Goal: Task Accomplishment & Management: Manage account settings

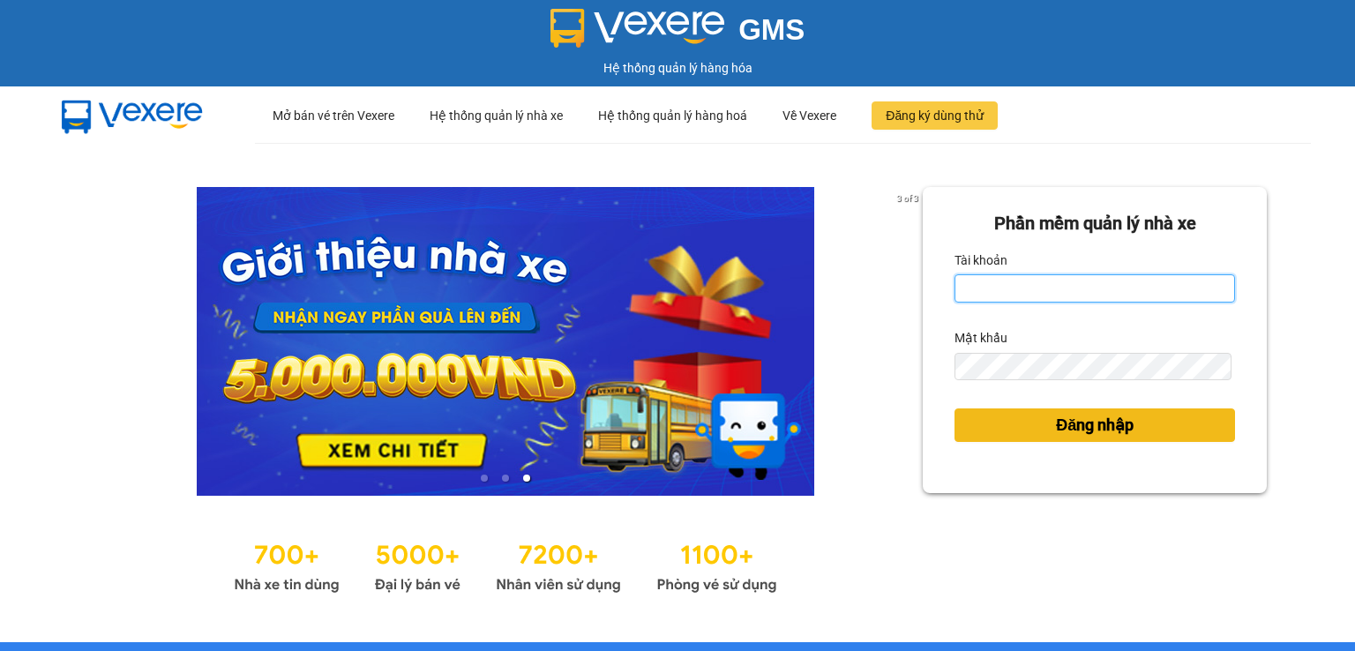
type input "thuy94.phuongnam"
click at [1037, 420] on button "Đăng nhập" at bounding box center [1094, 425] width 281 height 34
click at [1037, 422] on button "Đăng nhập" at bounding box center [1094, 425] width 281 height 34
click at [1037, 427] on button "Đăng nhập" at bounding box center [1094, 425] width 281 height 34
